Goal: Task Accomplishment & Management: Manage account settings

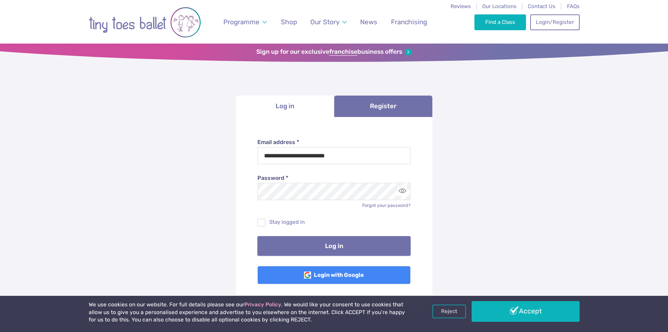
click at [348, 240] on button "Log in" at bounding box center [333, 246] width 153 height 20
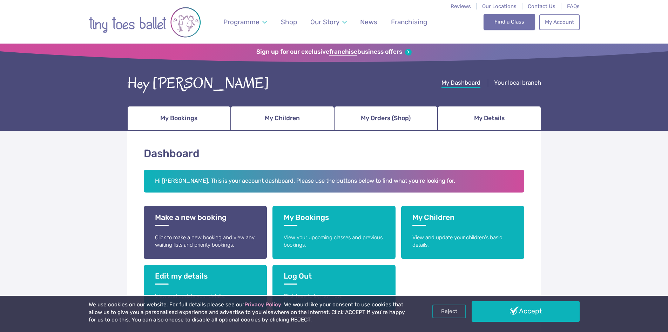
click at [496, 24] on link "Find a Class" at bounding box center [510, 21] width 52 height 15
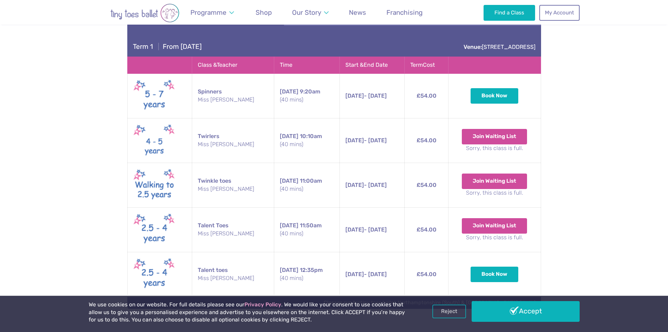
scroll to position [491, 0]
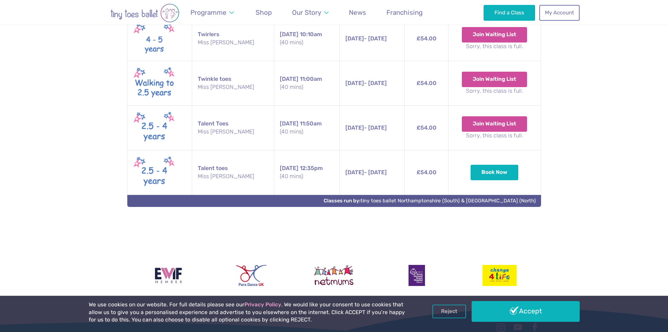
click at [286, 172] on small "(40 mins)" at bounding box center [307, 176] width 54 height 8
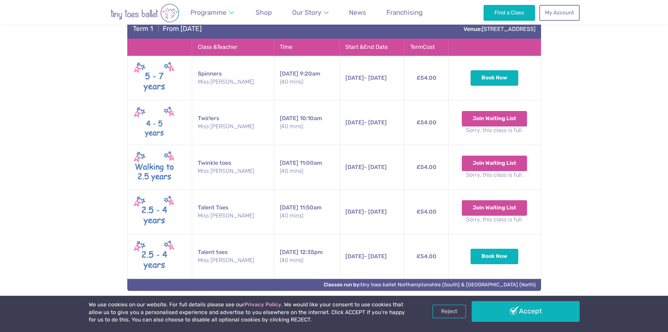
scroll to position [386, 0]
